Goal: Navigation & Orientation: Find specific page/section

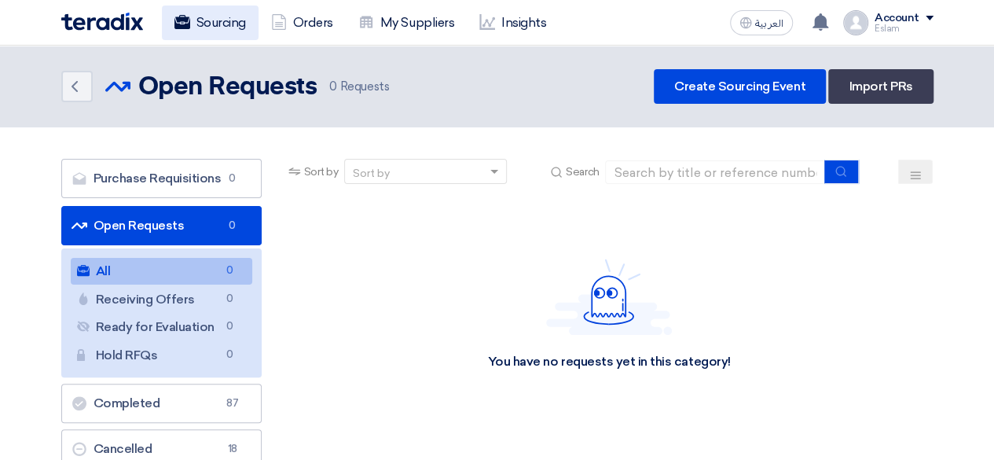
click at [205, 11] on link "Sourcing" at bounding box center [210, 23] width 97 height 35
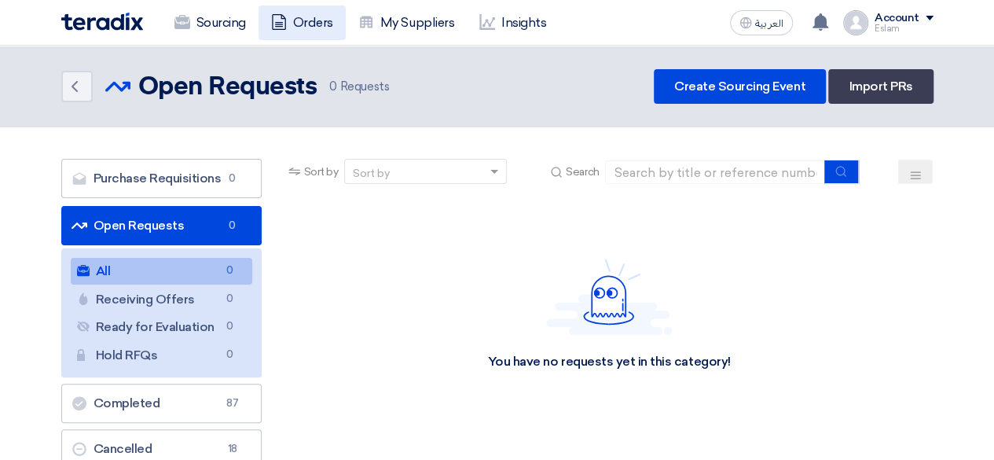
click at [319, 20] on link "Orders" at bounding box center [302, 23] width 87 height 35
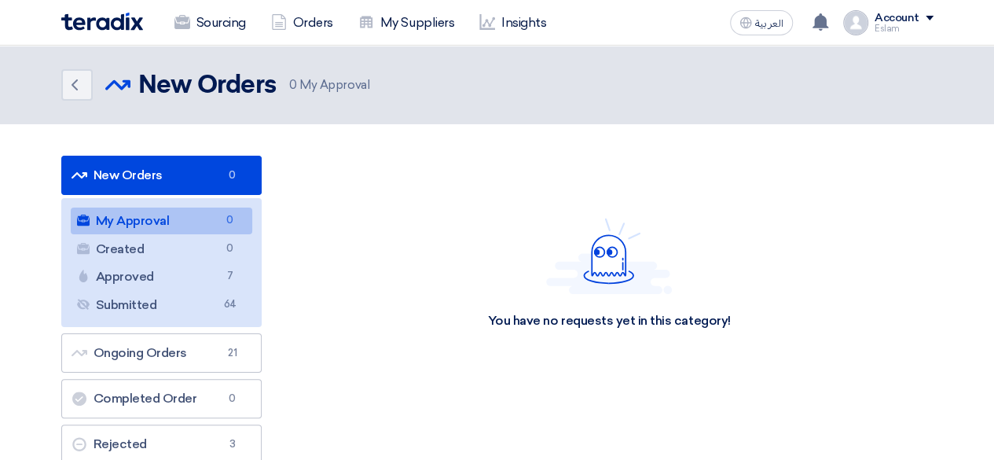
click at [236, 50] on header "Back New Orders New Orders 0 My Approval" at bounding box center [497, 85] width 994 height 79
click at [229, 23] on link "Sourcing" at bounding box center [210, 23] width 97 height 35
